Goal: Information Seeking & Learning: Find specific fact

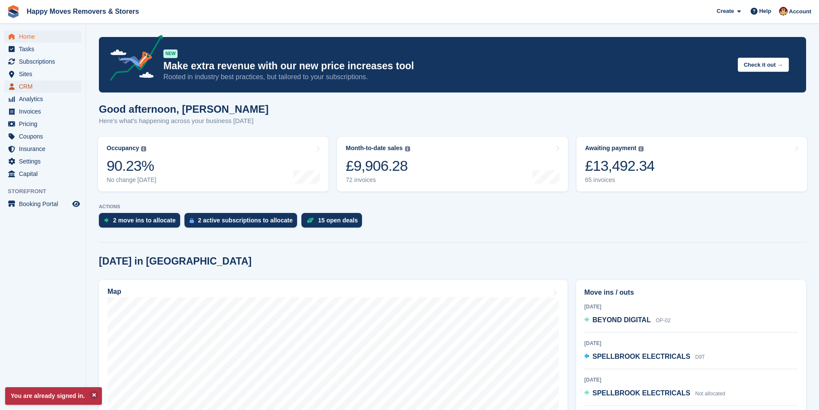
click at [39, 86] on span "CRM" at bounding box center [45, 86] width 52 height 12
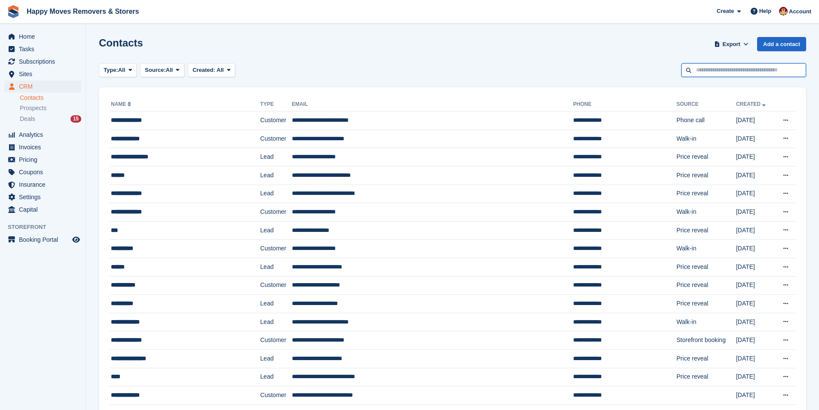
click at [693, 71] on input "text" at bounding box center [744, 70] width 125 height 14
type input "*****"
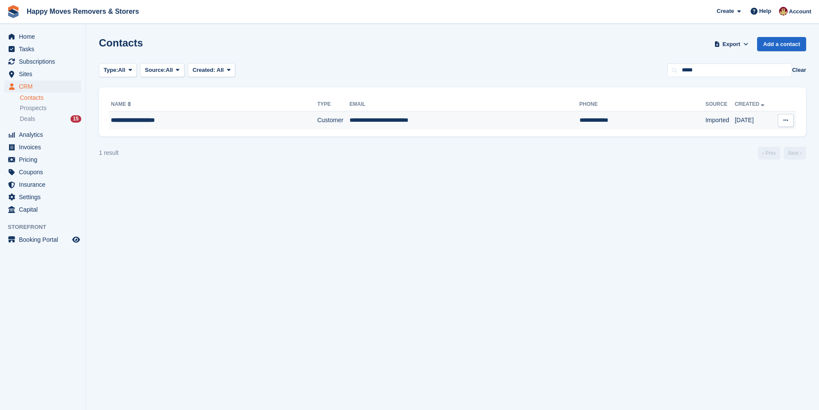
click at [209, 112] on td "**********" at bounding box center [213, 120] width 208 height 18
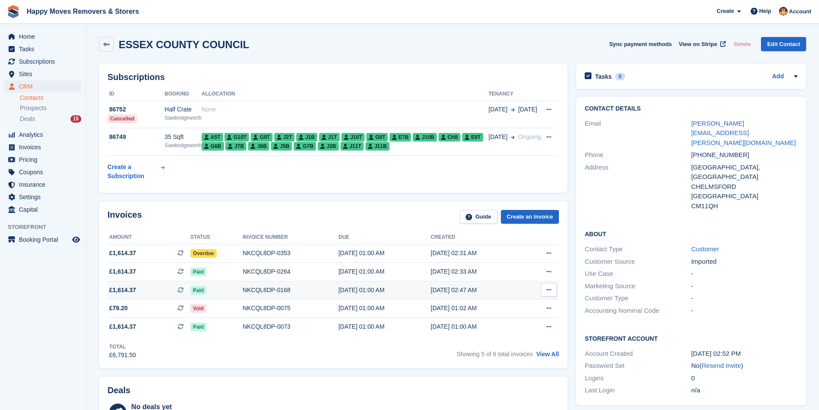
click at [292, 289] on div "NKCQL8DP-0168" at bounding box center [291, 290] width 96 height 9
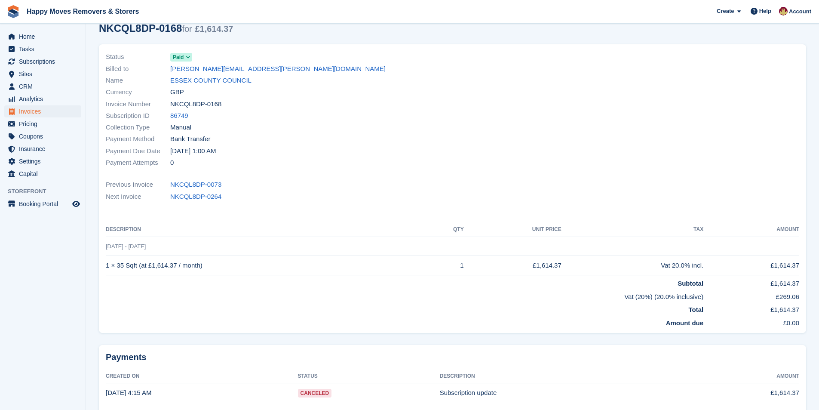
scroll to position [86, 0]
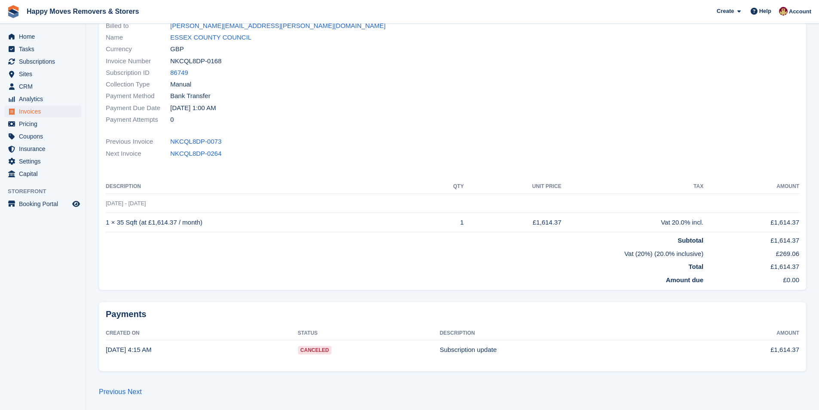
click at [505, 347] on td "Subscription update" at bounding box center [559, 349] width 239 height 19
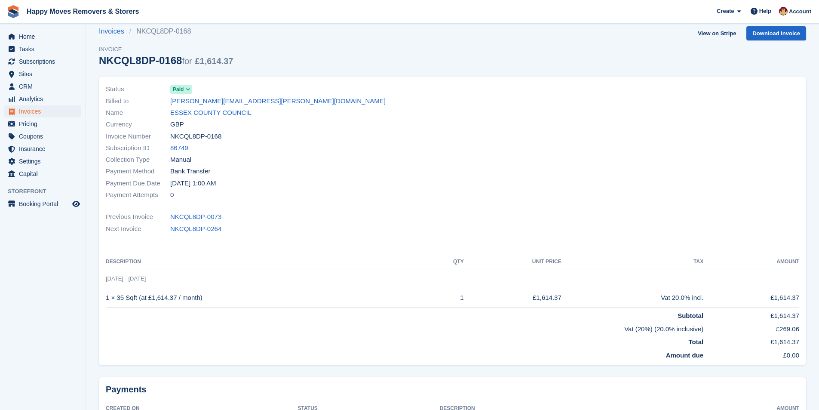
scroll to position [0, 0]
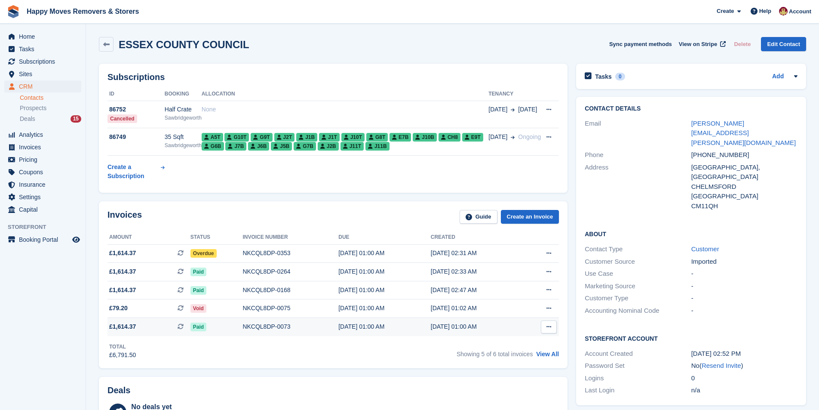
click at [298, 326] on div "NKCQL8DP-0073" at bounding box center [291, 326] width 96 height 9
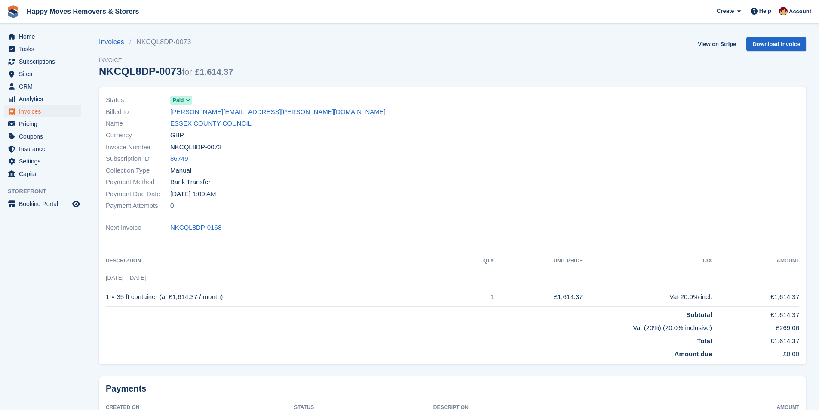
click at [209, 131] on div "Currency GBP" at bounding box center [277, 135] width 342 height 12
click at [206, 123] on link "ESSEX COUNTY COUNCIL" at bounding box center [210, 124] width 81 height 10
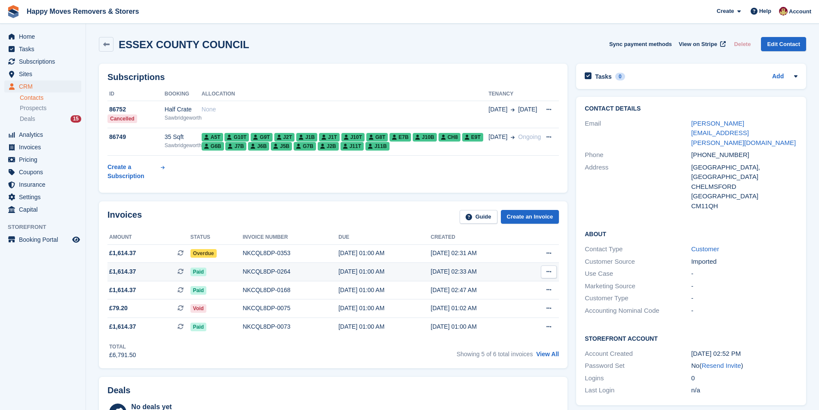
click at [367, 276] on div "02 Aug, 01:00 AM" at bounding box center [384, 271] width 92 height 9
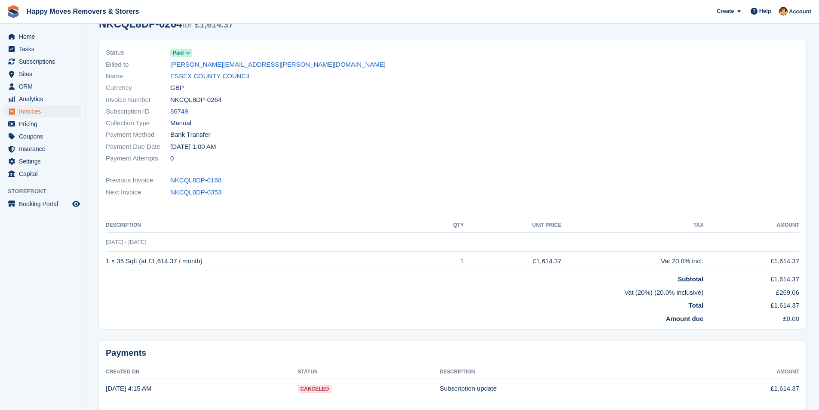
scroll to position [86, 0]
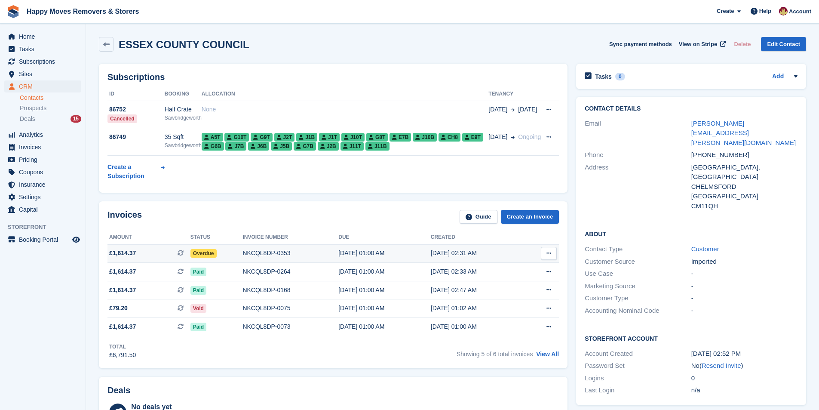
click at [244, 257] on div "NKCQL8DP-0353" at bounding box center [291, 253] width 96 height 9
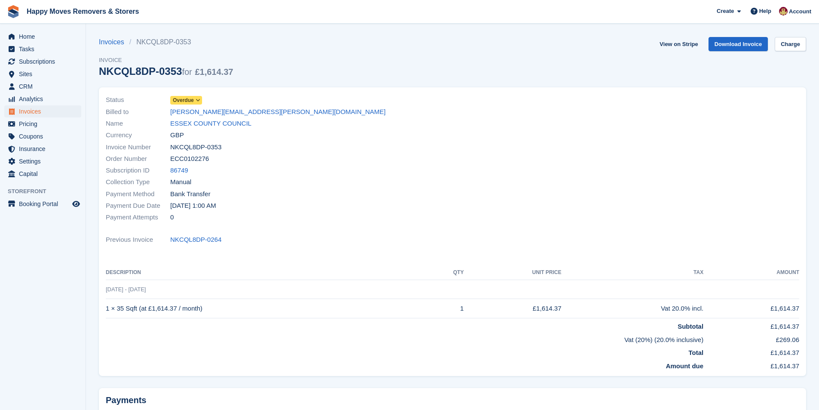
scroll to position [86, 0]
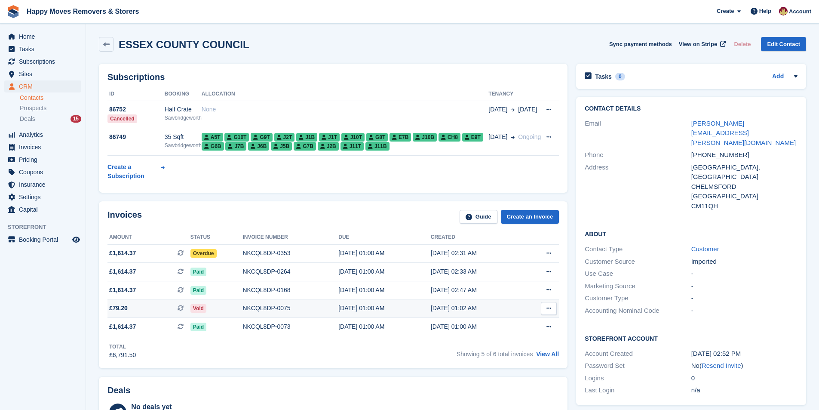
click at [293, 307] on div "NKCQL8DP-0075" at bounding box center [291, 308] width 96 height 9
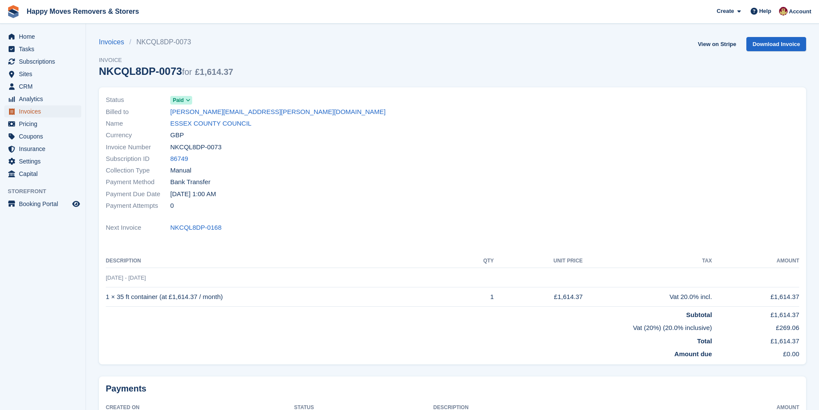
click at [38, 112] on span "Invoices" at bounding box center [45, 111] width 52 height 12
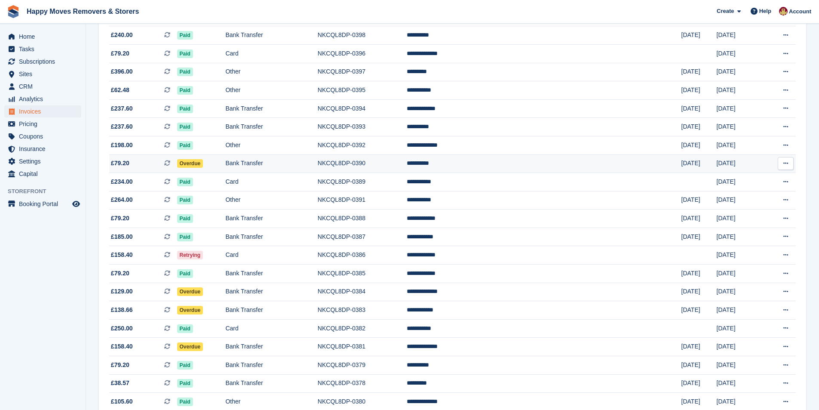
scroll to position [693, 0]
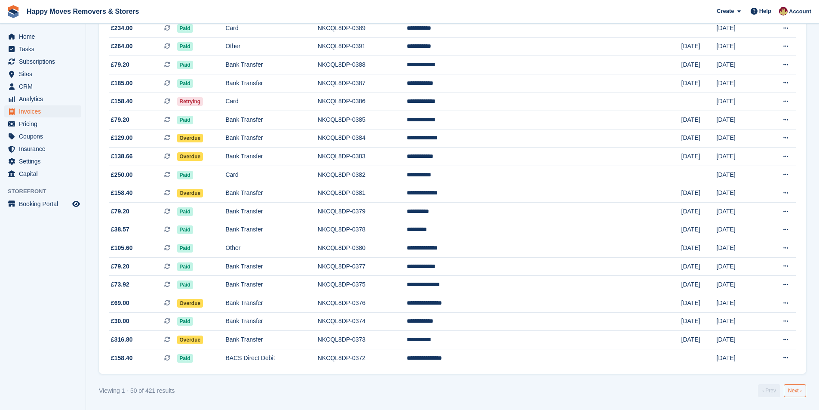
click at [799, 392] on link "Next ›" at bounding box center [795, 390] width 22 height 13
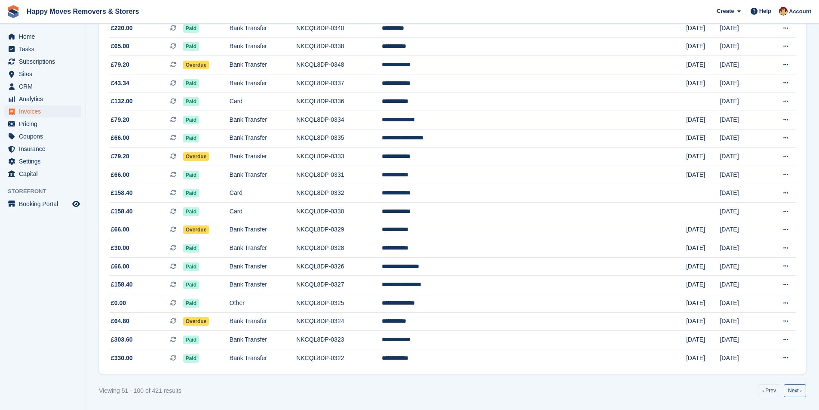
click at [797, 392] on link "Next ›" at bounding box center [795, 390] width 22 height 13
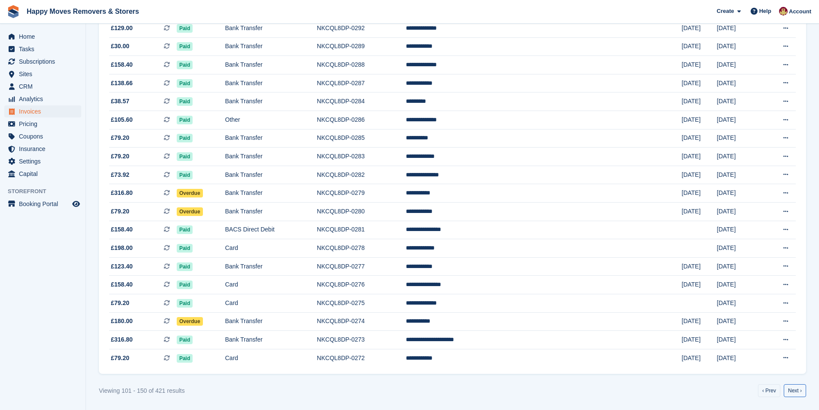
click at [797, 392] on link "Next ›" at bounding box center [795, 390] width 22 height 13
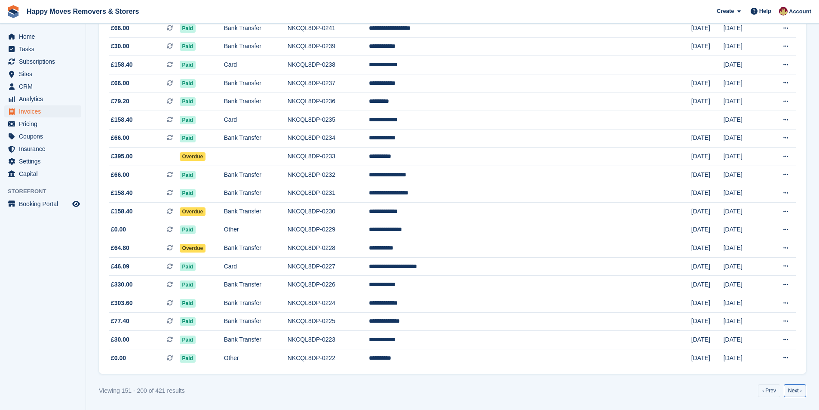
click at [797, 392] on link "Next ›" at bounding box center [795, 390] width 22 height 13
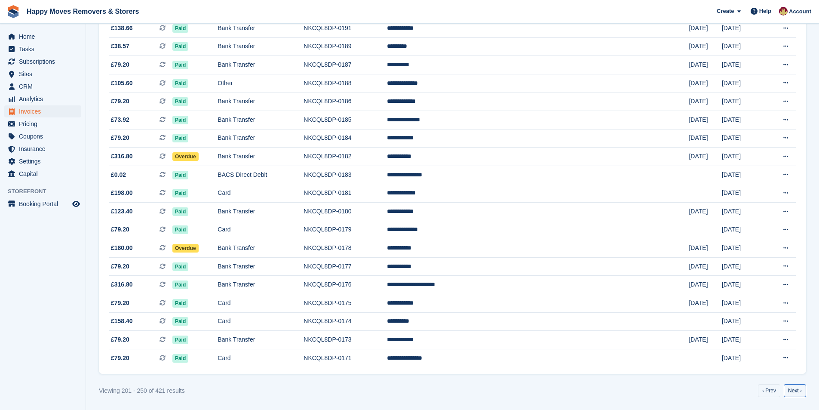
click at [797, 392] on link "Next ›" at bounding box center [795, 390] width 22 height 13
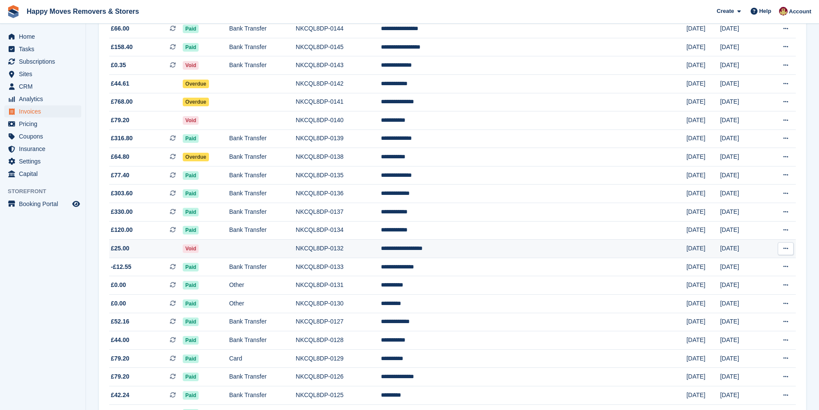
scroll to position [693, 0]
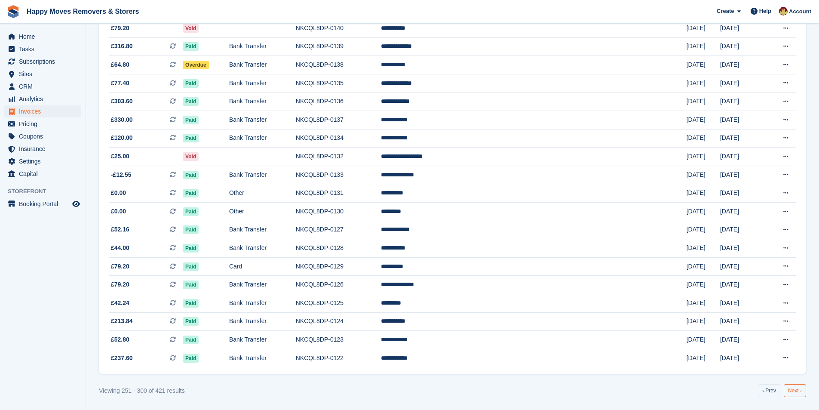
click at [793, 394] on link "Next ›" at bounding box center [795, 390] width 22 height 13
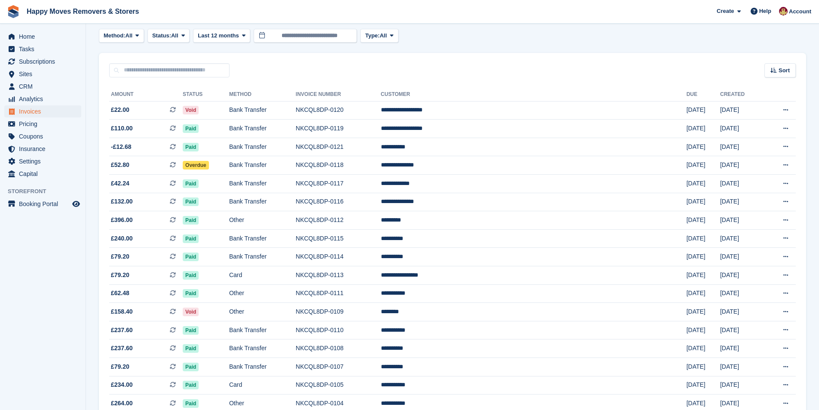
scroll to position [43, 0]
click at [150, 73] on input "text" at bounding box center [169, 70] width 120 height 14
type input "*****"
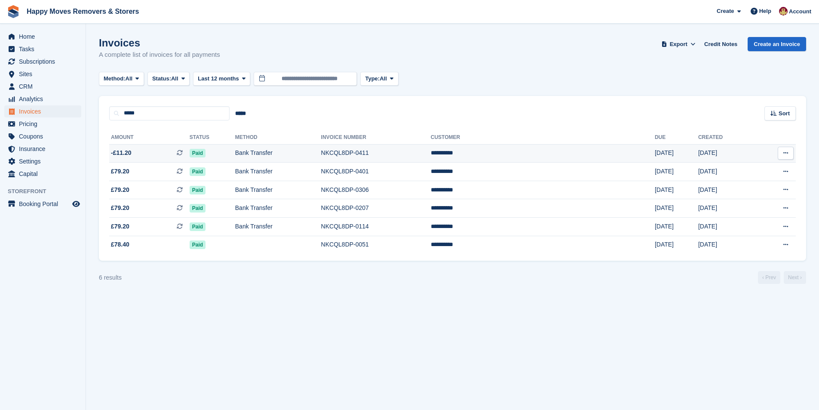
click at [540, 153] on td "**********" at bounding box center [543, 153] width 224 height 18
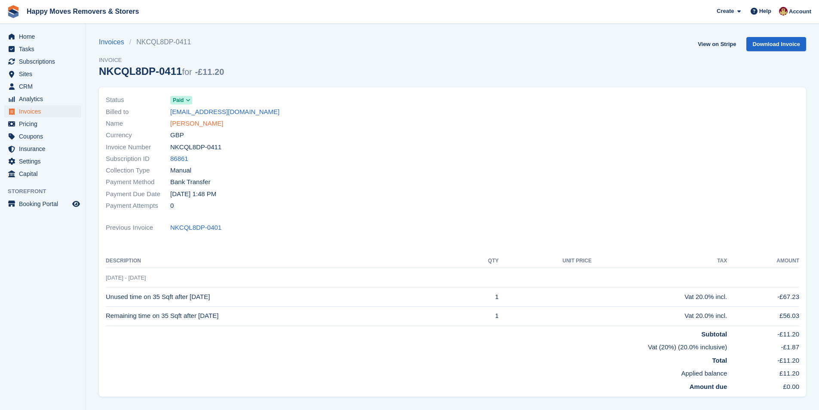
click at [200, 120] on link "[PERSON_NAME]" at bounding box center [196, 124] width 53 height 10
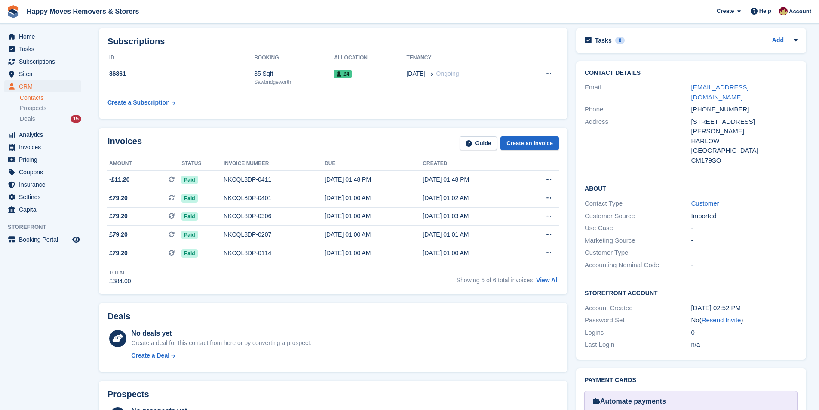
scroll to position [86, 0]
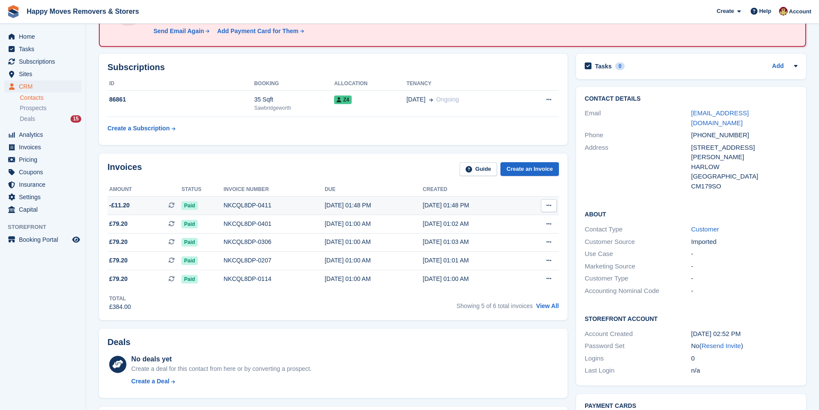
click at [289, 201] on div "NKCQL8DP-0411" at bounding box center [274, 205] width 101 height 9
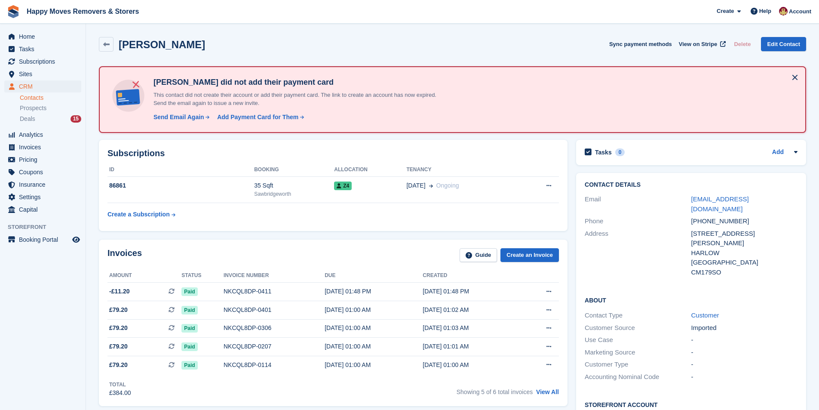
scroll to position [86, 0]
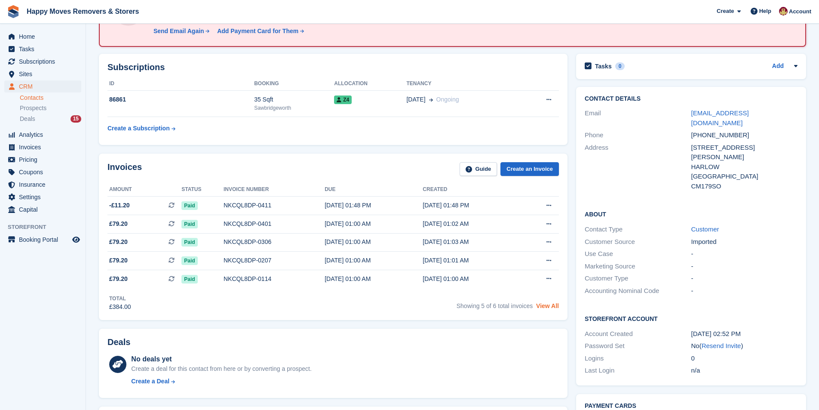
click at [557, 308] on link "View All" at bounding box center [547, 305] width 23 height 7
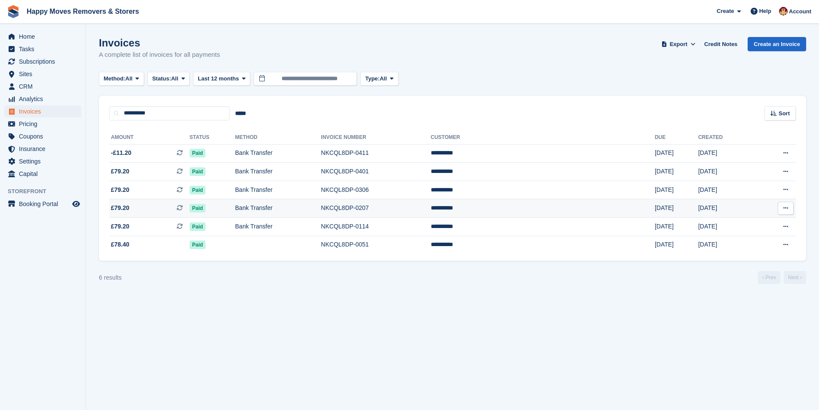
click at [400, 210] on td "NKCQL8DP-0207" at bounding box center [376, 208] width 110 height 18
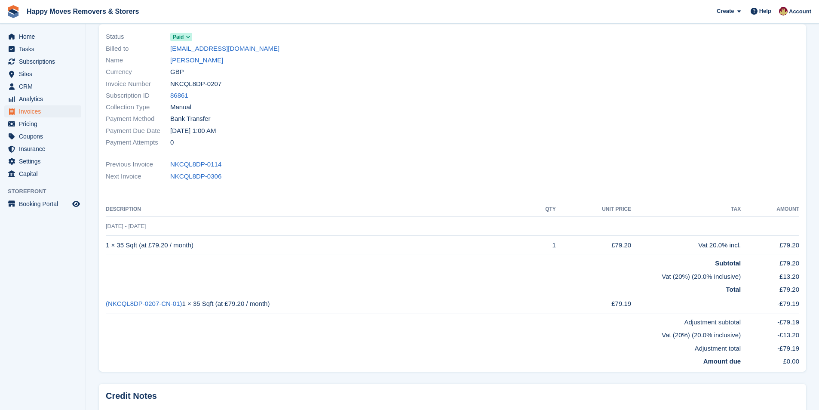
scroll to position [58, 0]
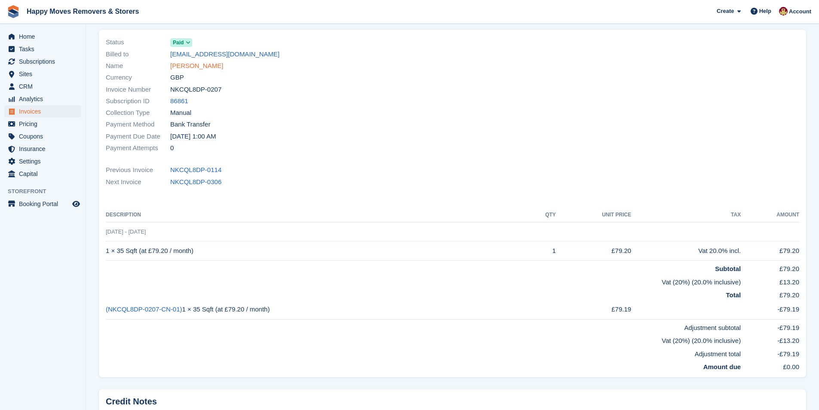
click at [188, 66] on link "[PERSON_NAME]" at bounding box center [196, 66] width 53 height 10
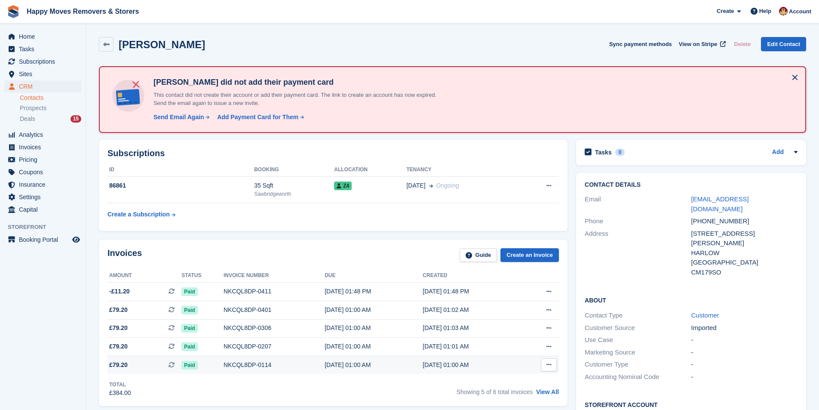
click at [311, 362] on div "NKCQL8DP-0114" at bounding box center [274, 364] width 101 height 9
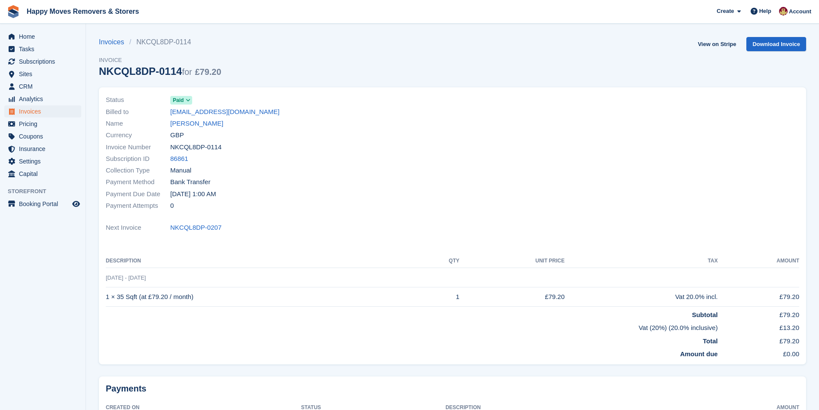
scroll to position [74, 0]
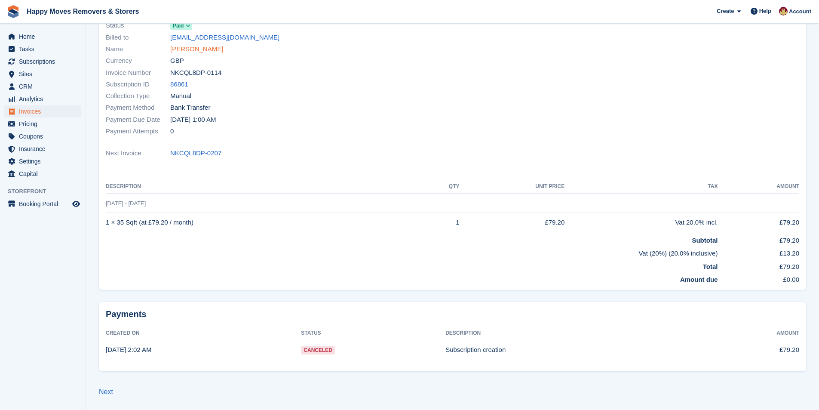
click at [202, 47] on link "[PERSON_NAME]" at bounding box center [196, 49] width 53 height 10
